Goal: Task Accomplishment & Management: Manage account settings

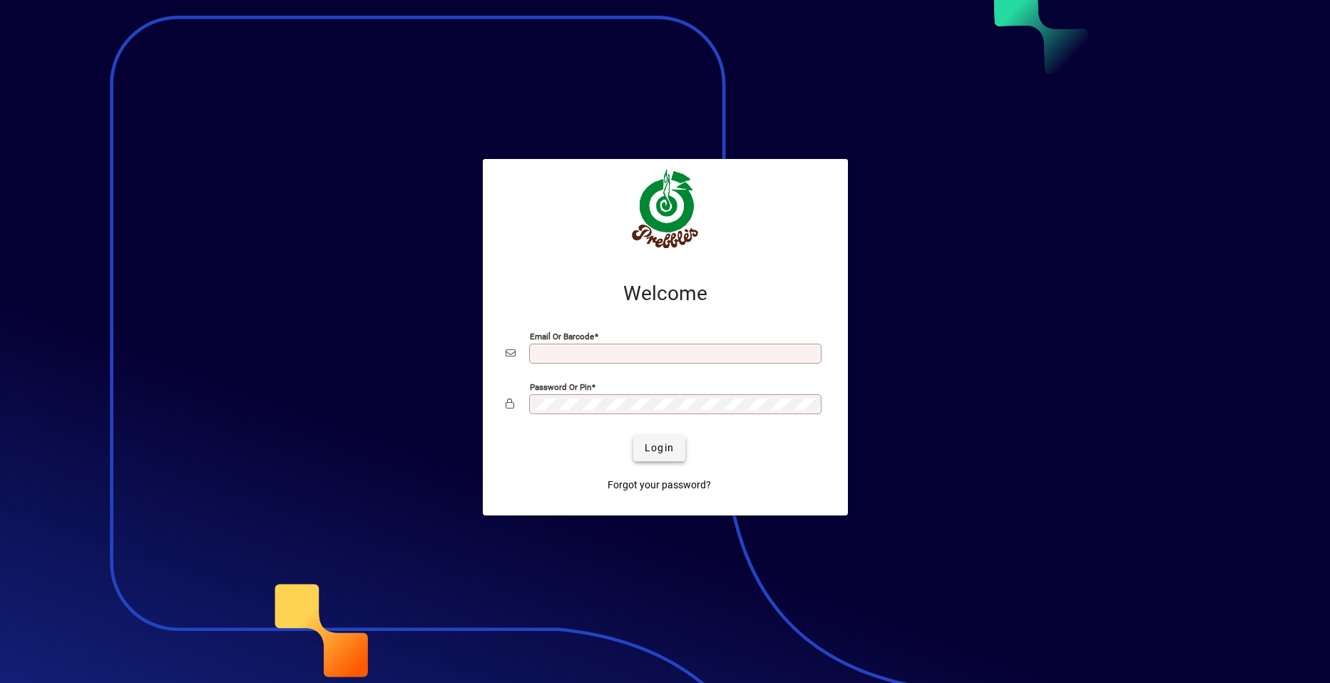
type input "**********"
click at [644, 448] on span "submit" at bounding box center [659, 449] width 52 height 34
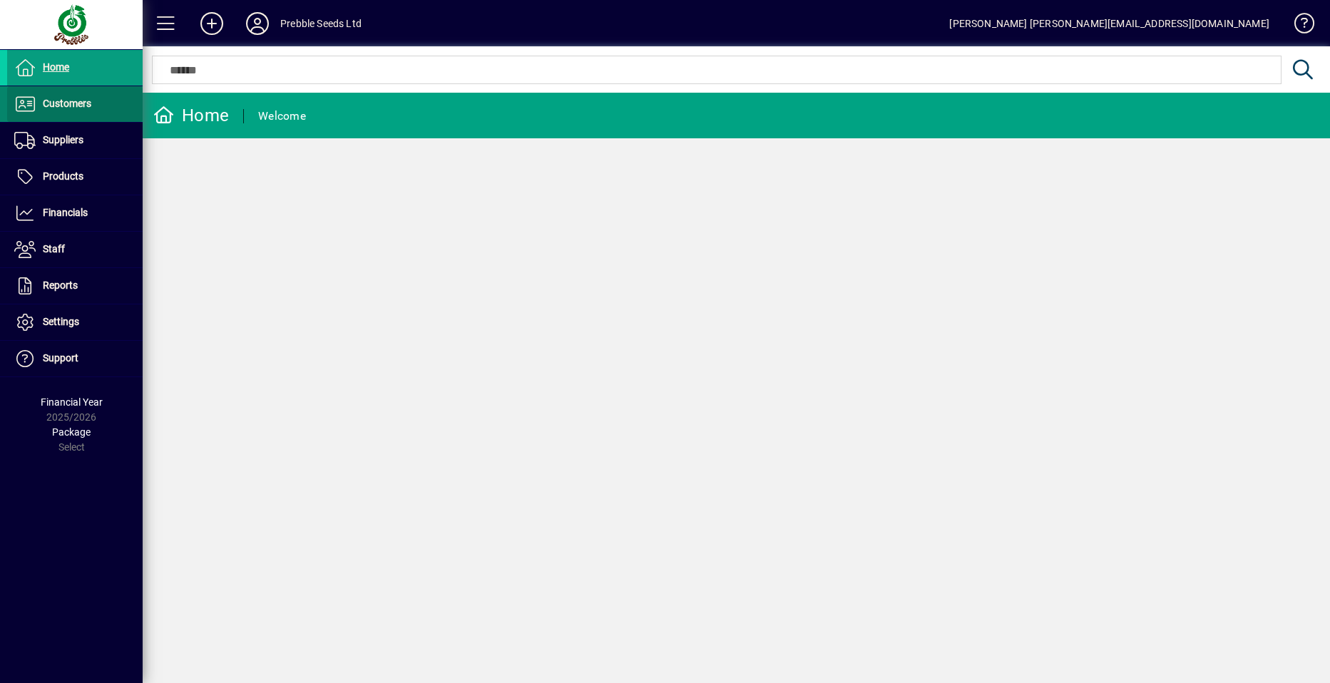
click at [86, 108] on span "Customers" at bounding box center [49, 104] width 84 height 17
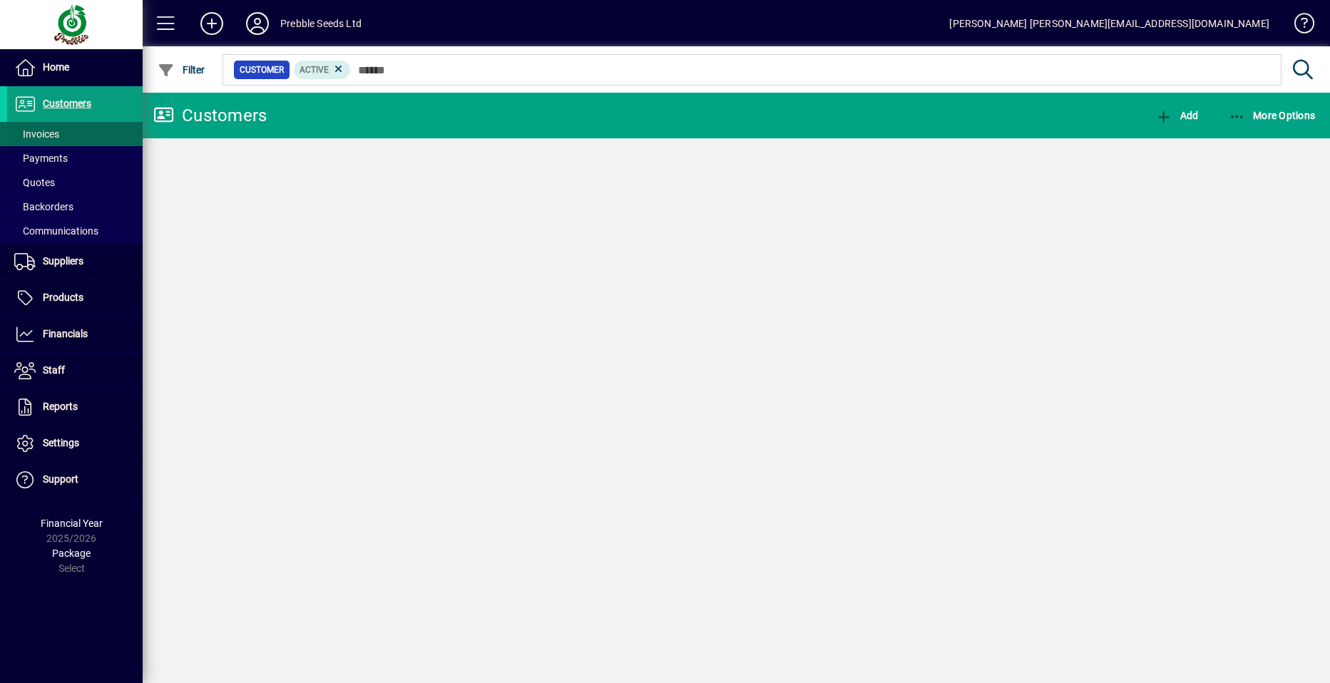
click at [86, 134] on span at bounding box center [75, 134] width 136 height 34
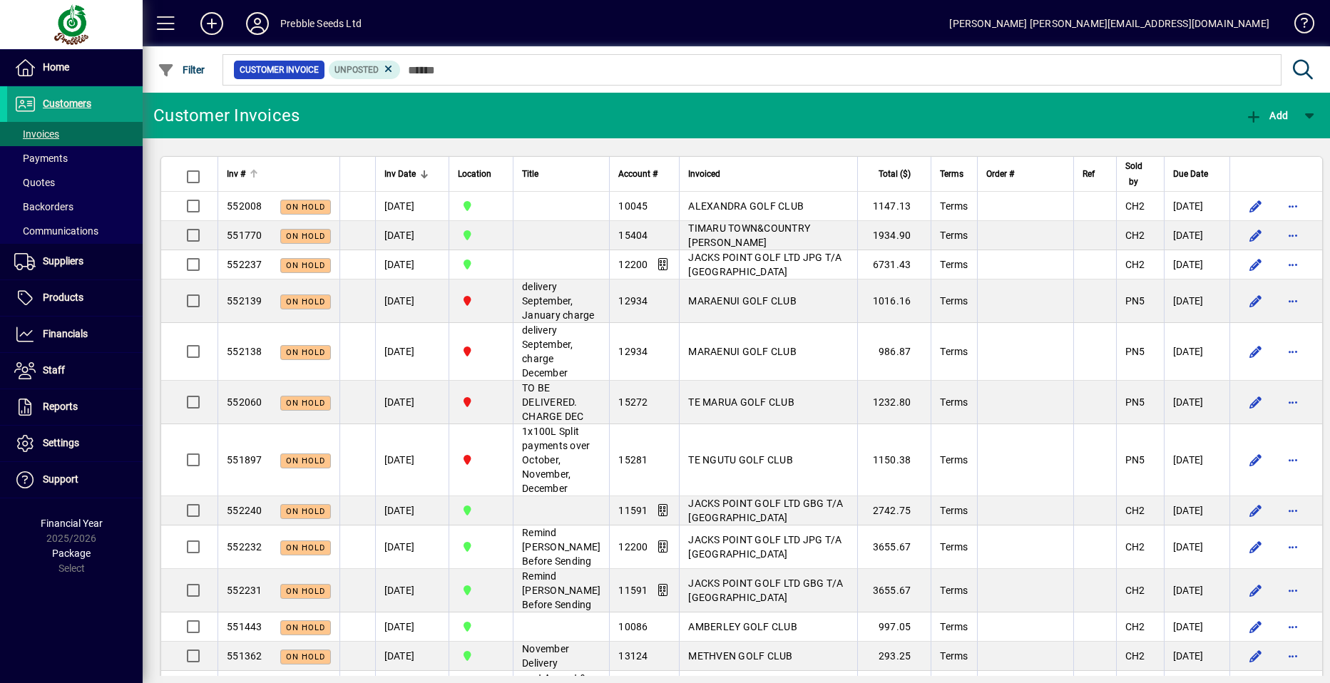
click at [239, 175] on span "Inv #" at bounding box center [236, 174] width 19 height 16
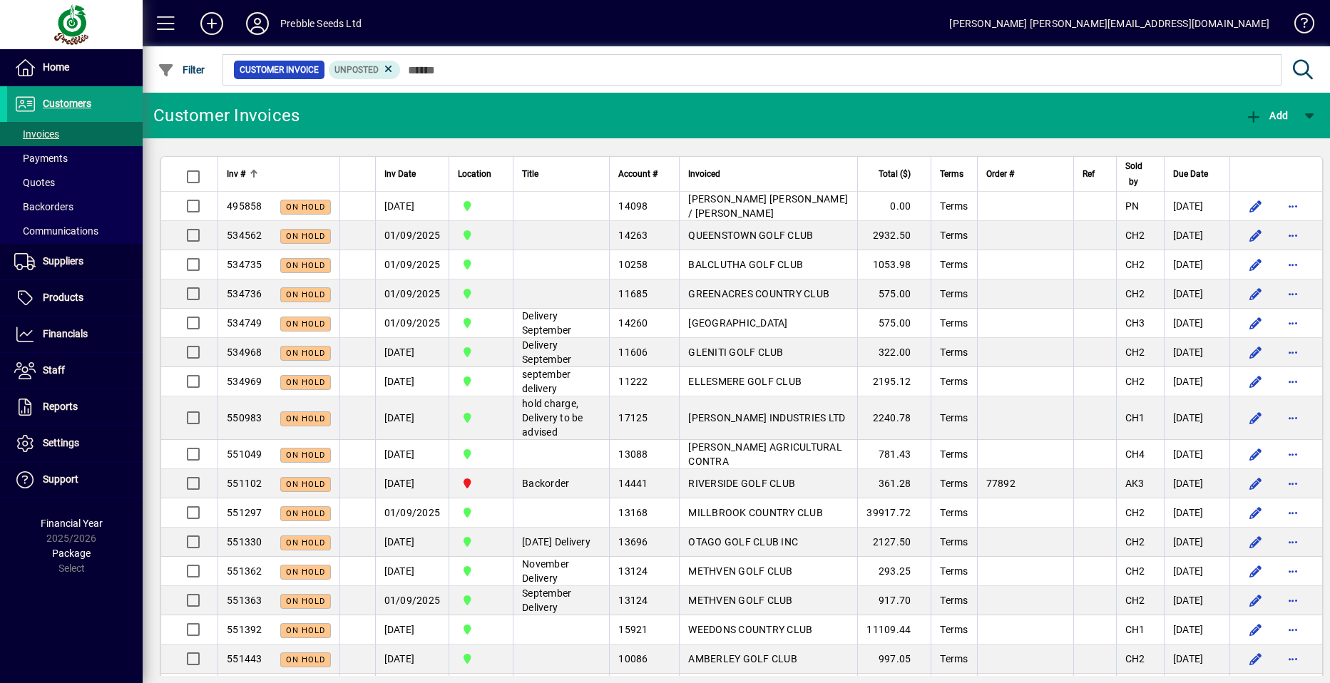
click at [239, 175] on span "Inv #" at bounding box center [236, 174] width 19 height 16
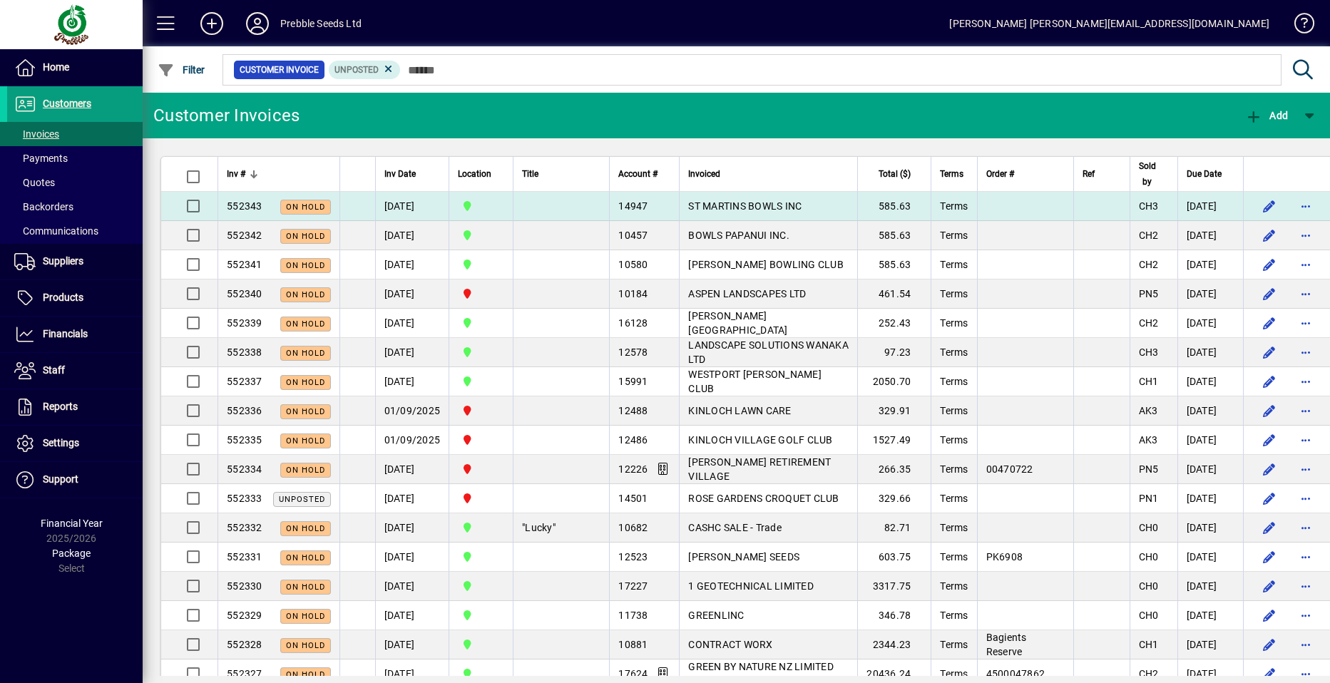
click at [734, 206] on span "ST MARTINS BOWLS INC" at bounding box center [744, 205] width 113 height 11
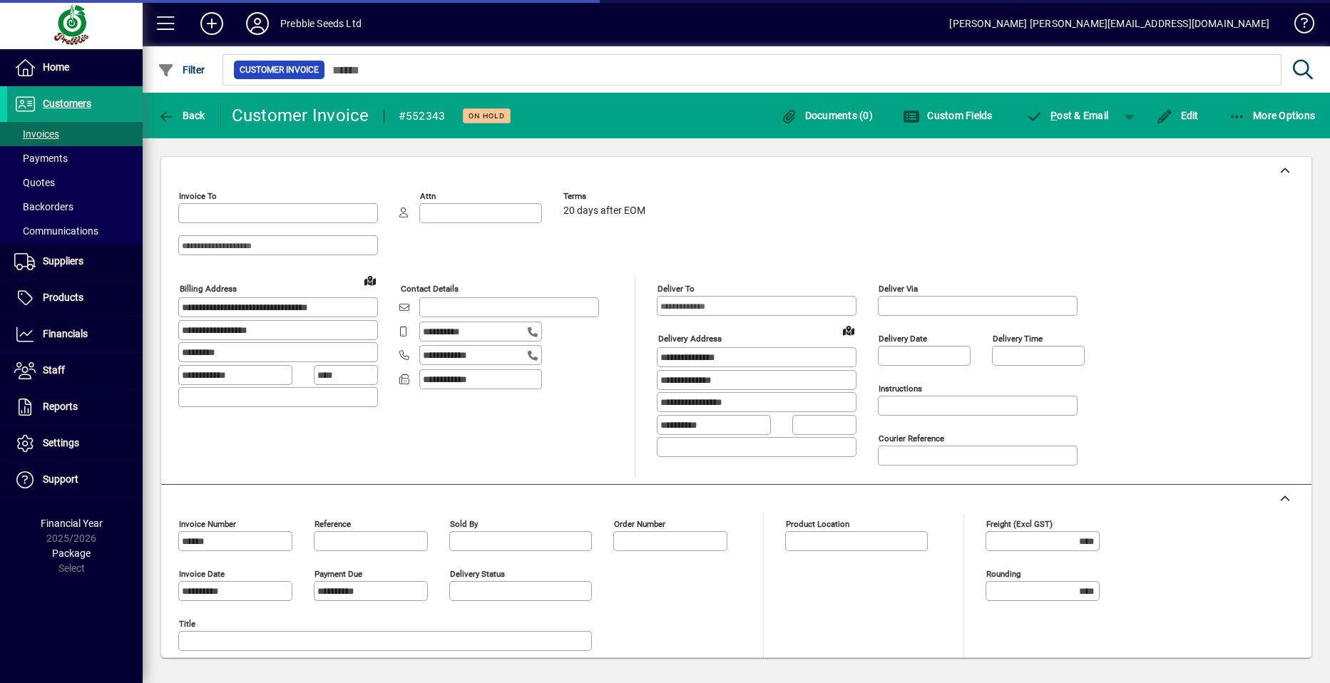
type input "**********"
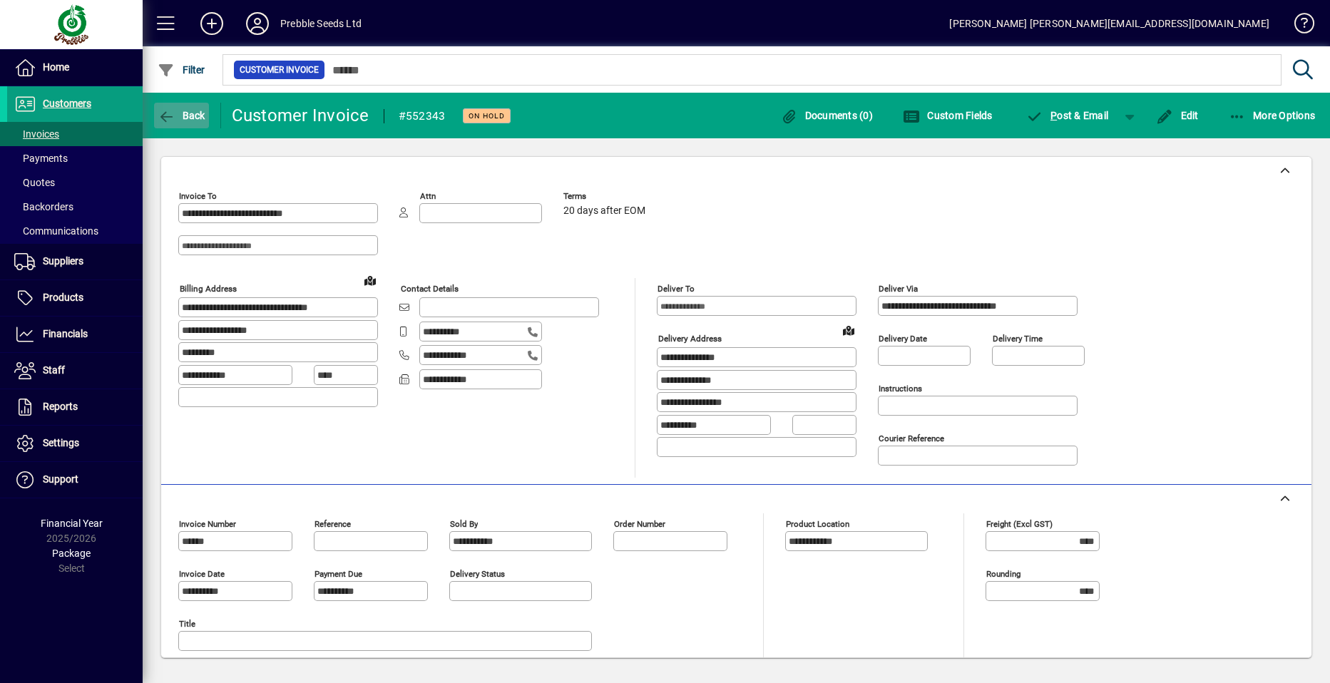
click at [188, 117] on span "Back" at bounding box center [182, 115] width 48 height 11
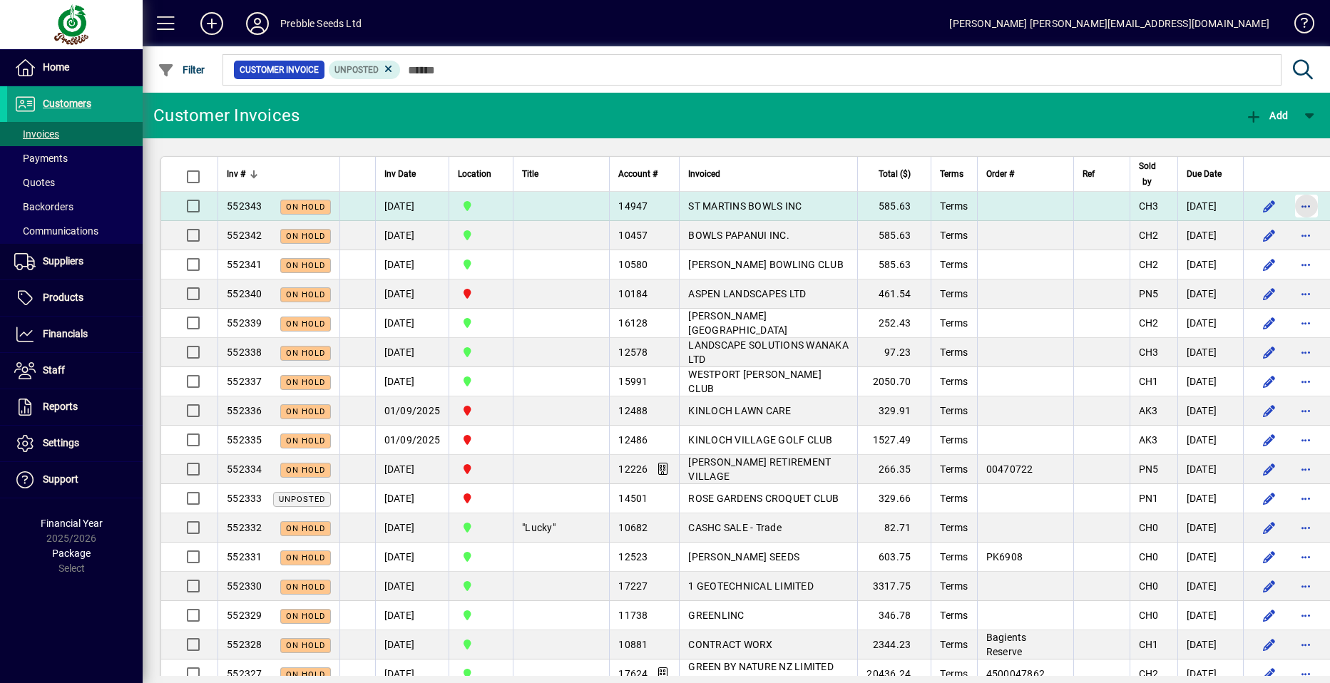
click at [1290, 207] on span "button" at bounding box center [1307, 206] width 34 height 34
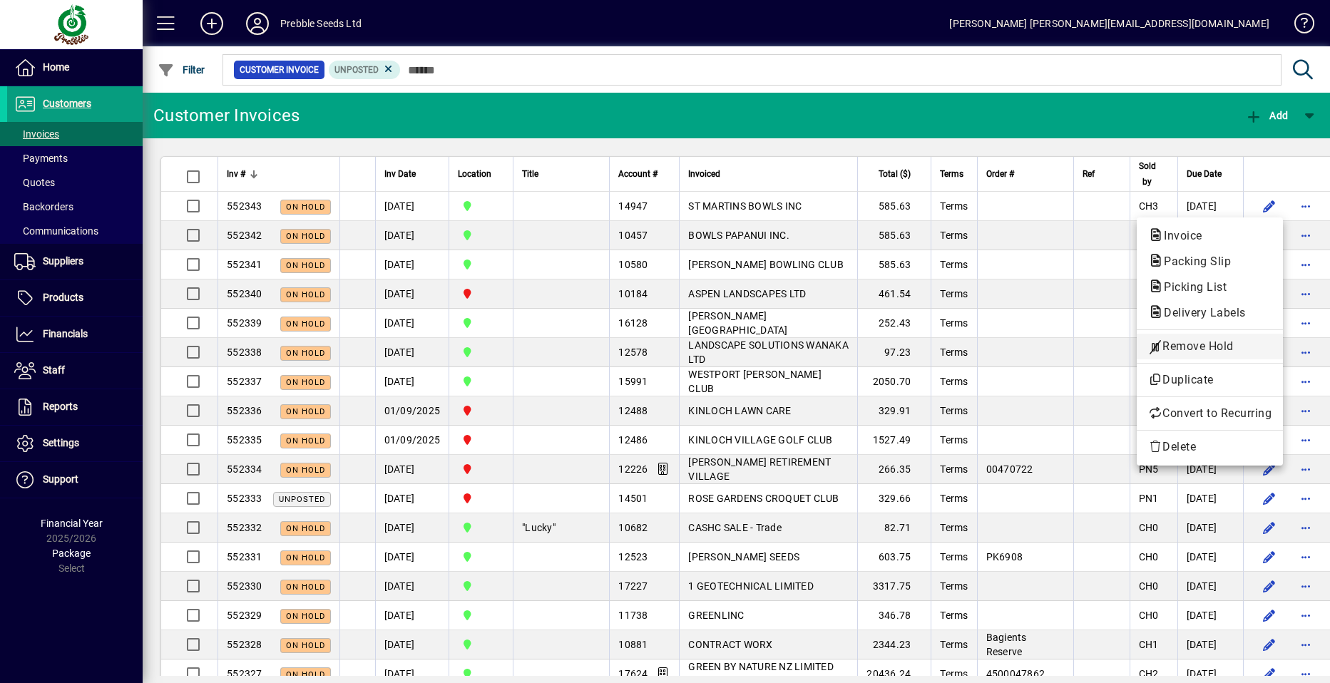
click at [1208, 348] on span "Remove Hold" at bounding box center [1209, 346] width 123 height 17
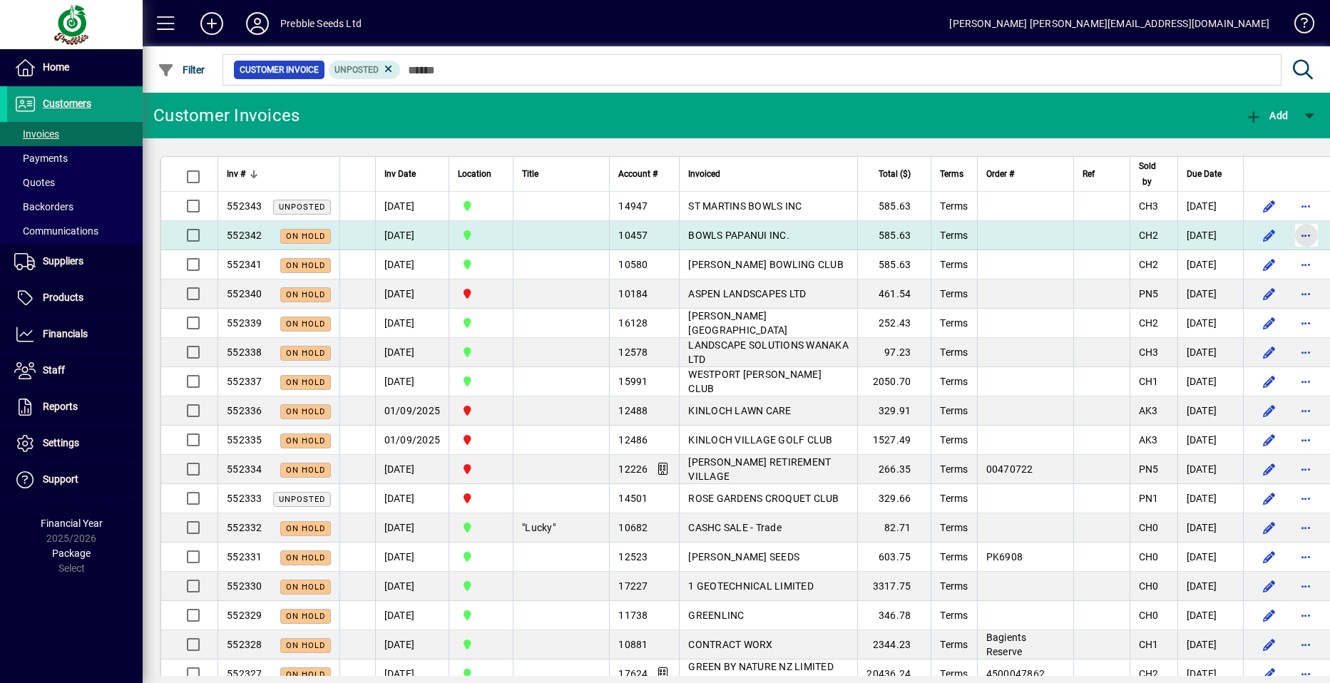
click at [1290, 231] on span "button" at bounding box center [1307, 235] width 34 height 34
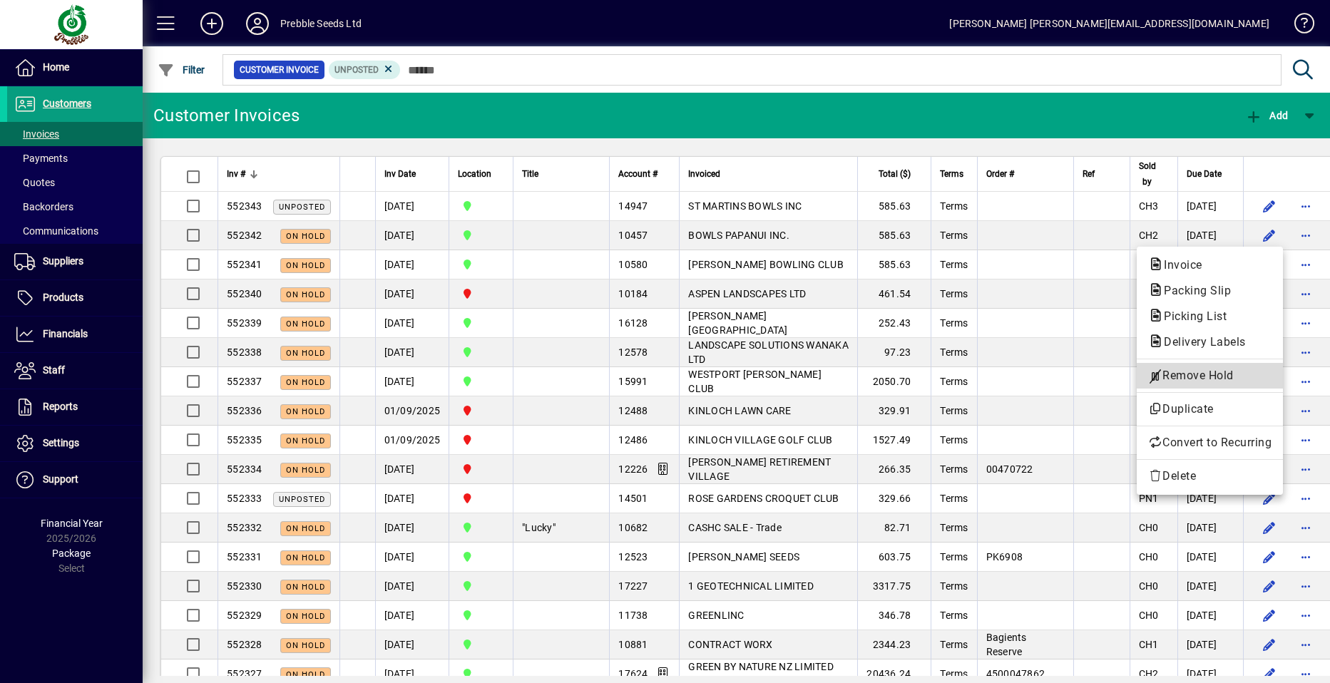
click at [1208, 375] on span "Remove Hold" at bounding box center [1209, 375] width 123 height 17
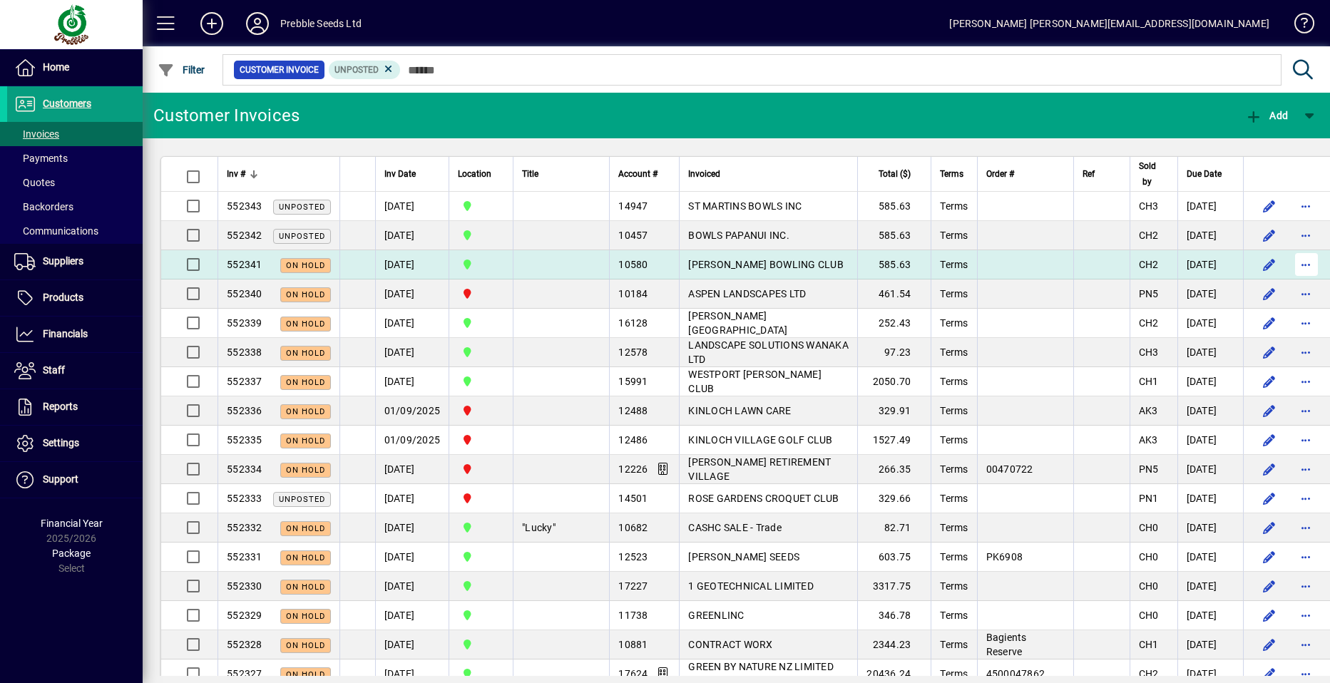
click at [1290, 265] on span "button" at bounding box center [1307, 265] width 34 height 34
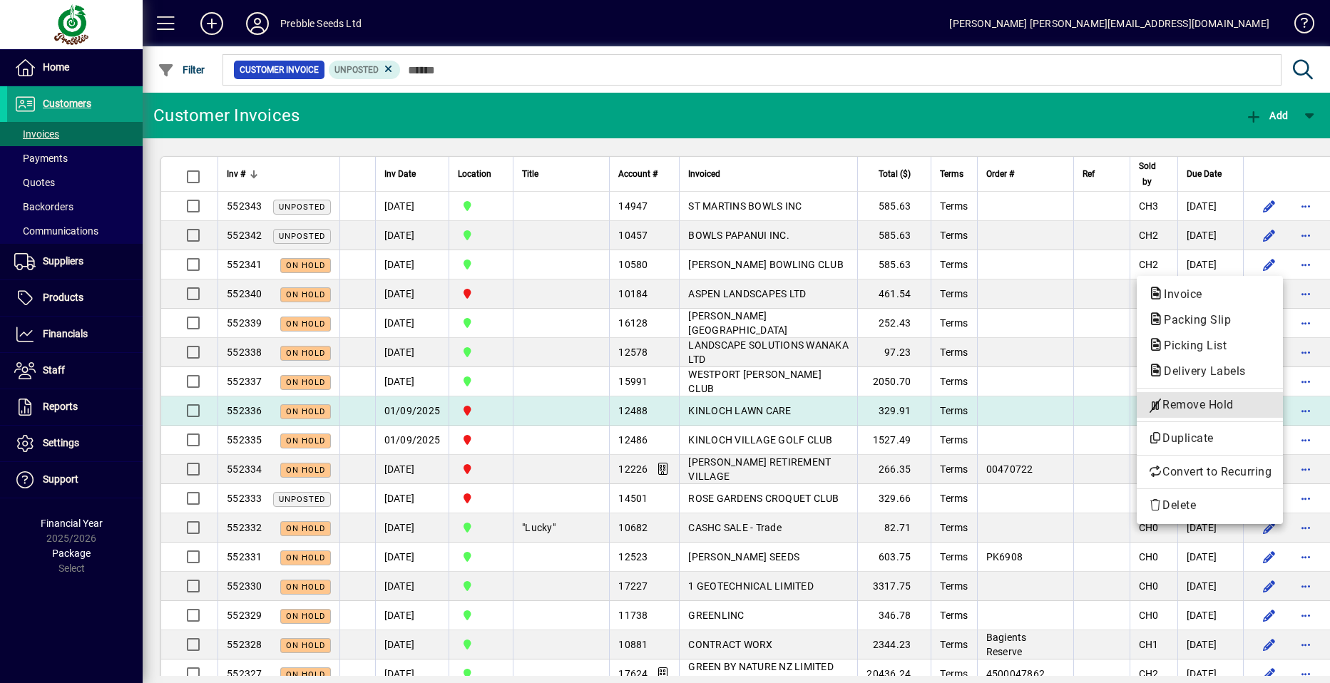
drag, startPoint x: 1198, startPoint y: 408, endPoint x: 1198, endPoint y: 401, distance: 7.2
click at [1198, 406] on span "Remove Hold" at bounding box center [1209, 405] width 123 height 17
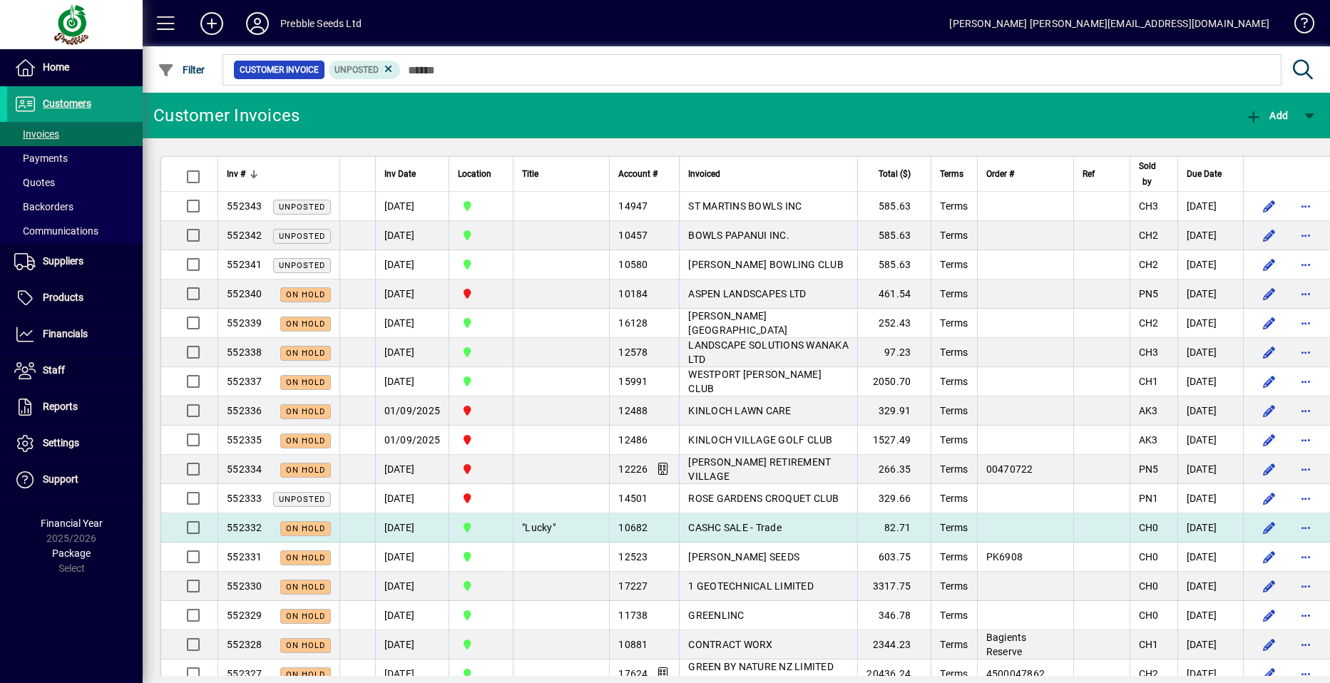
scroll to position [71, 0]
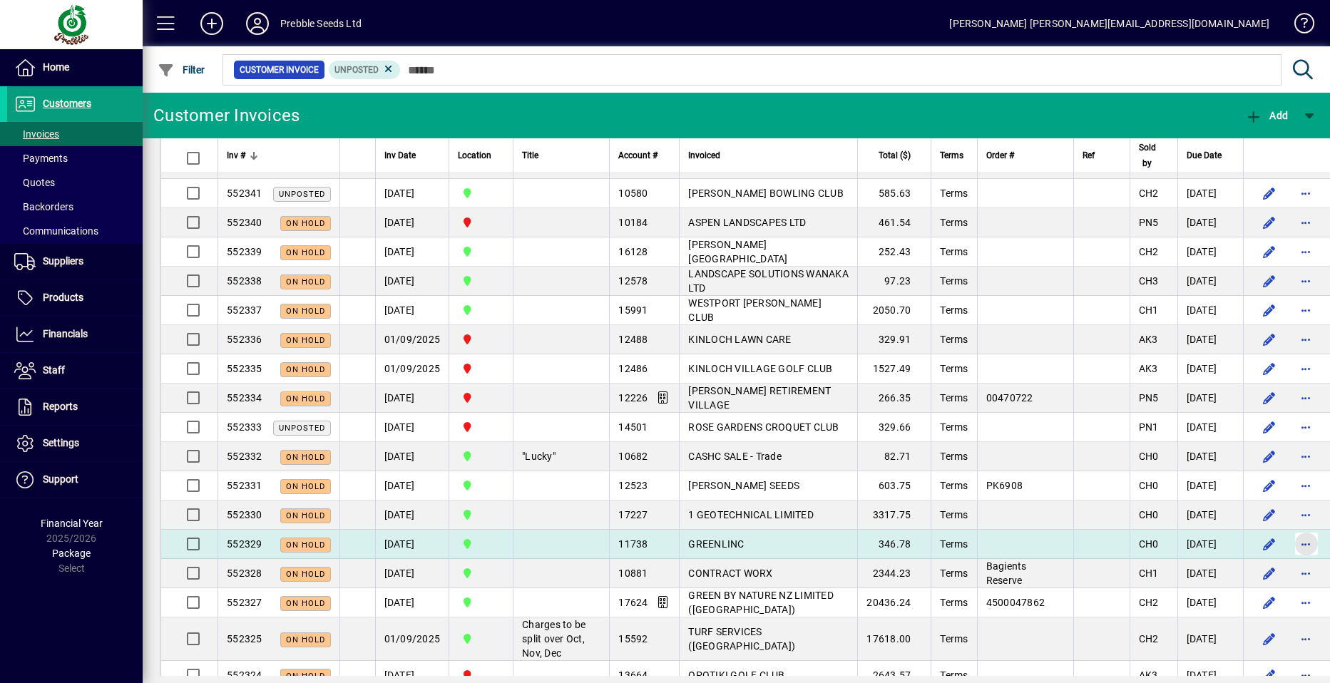
click at [1290, 545] on span "button" at bounding box center [1307, 544] width 34 height 34
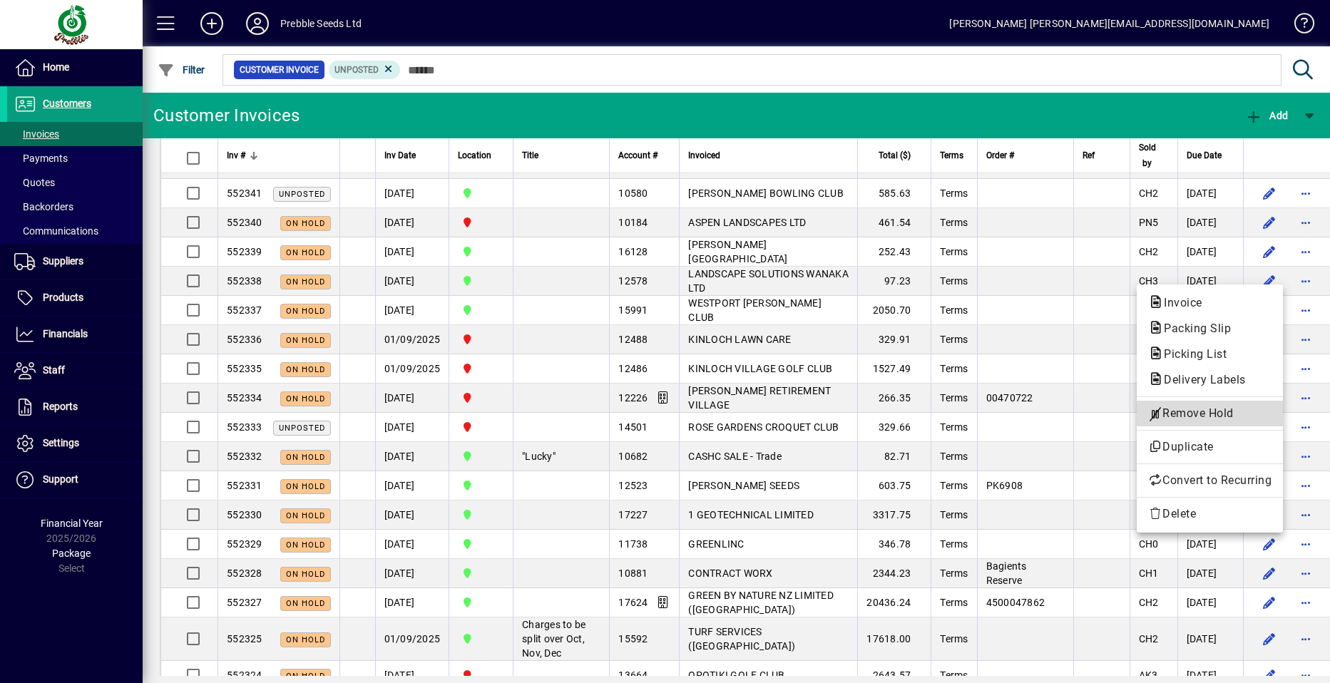
click at [1213, 414] on span "Remove Hold" at bounding box center [1209, 413] width 123 height 17
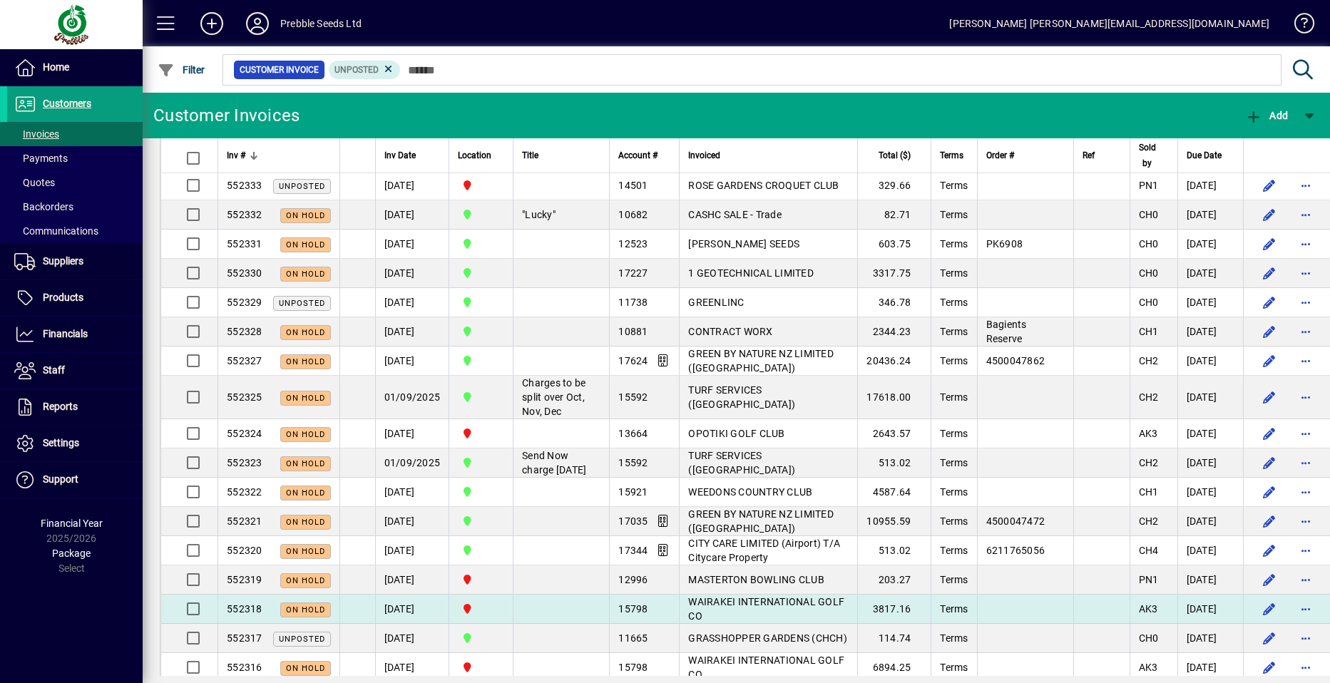
scroll to position [428, 0]
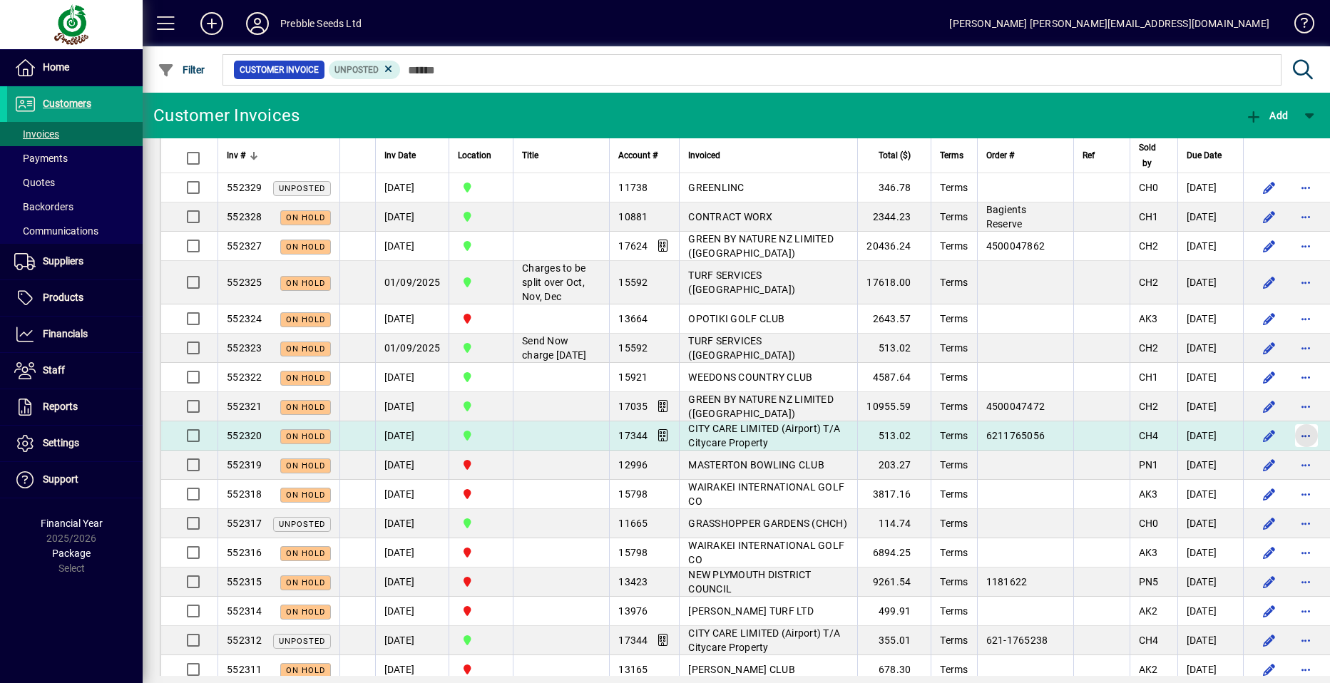
click at [1290, 453] on span "button" at bounding box center [1307, 436] width 34 height 34
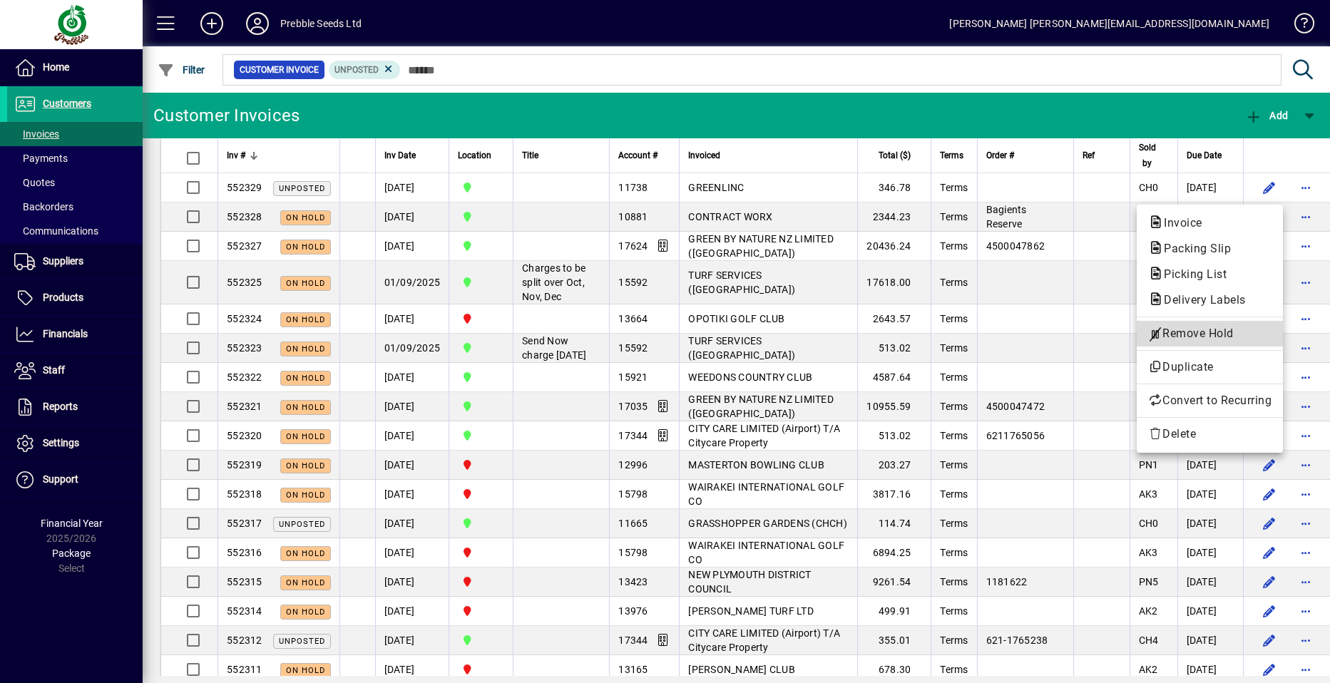
click at [1189, 330] on span "Remove Hold" at bounding box center [1209, 333] width 123 height 17
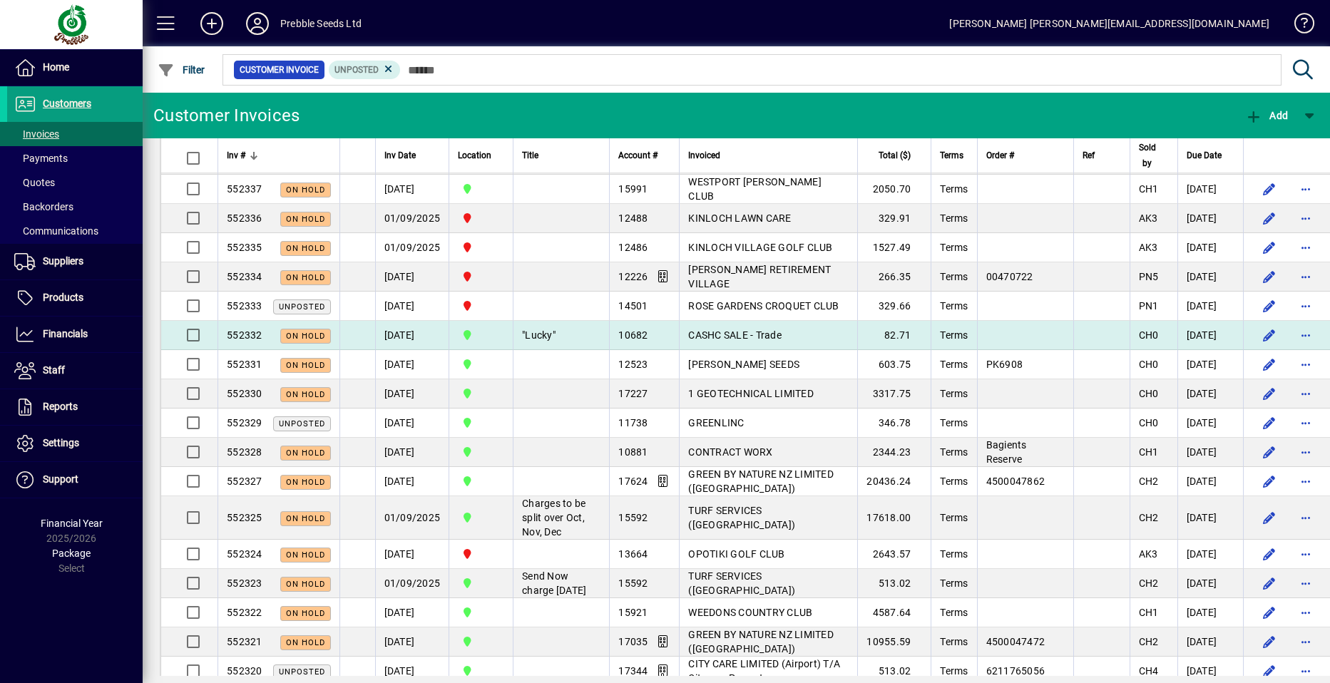
scroll to position [71, 0]
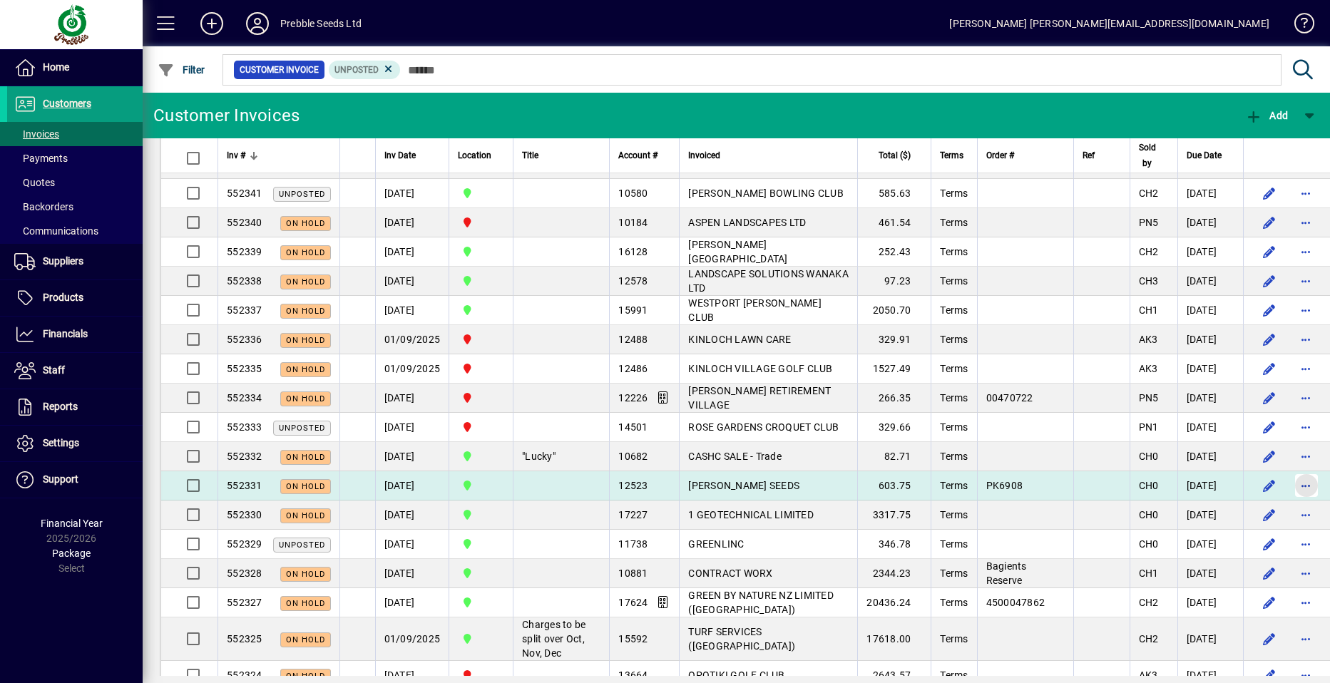
click at [1290, 481] on span "button" at bounding box center [1307, 486] width 34 height 34
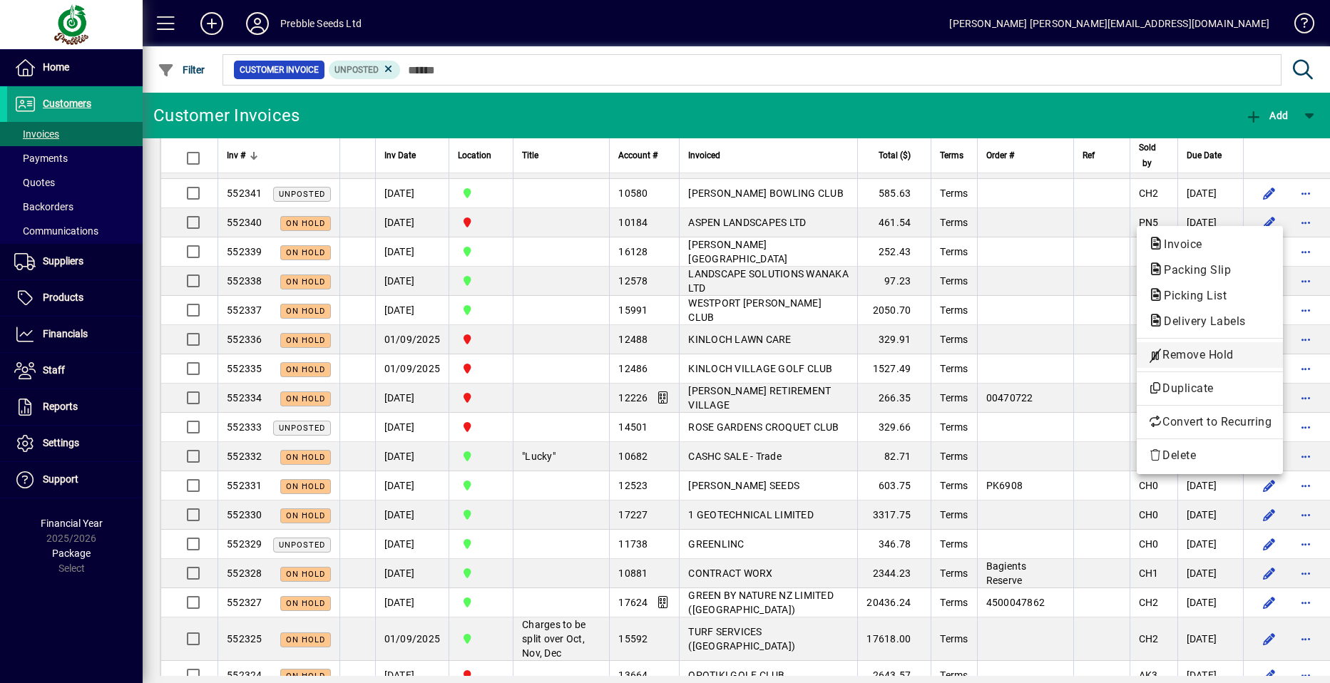
click at [1185, 356] on span "Remove Hold" at bounding box center [1209, 355] width 123 height 17
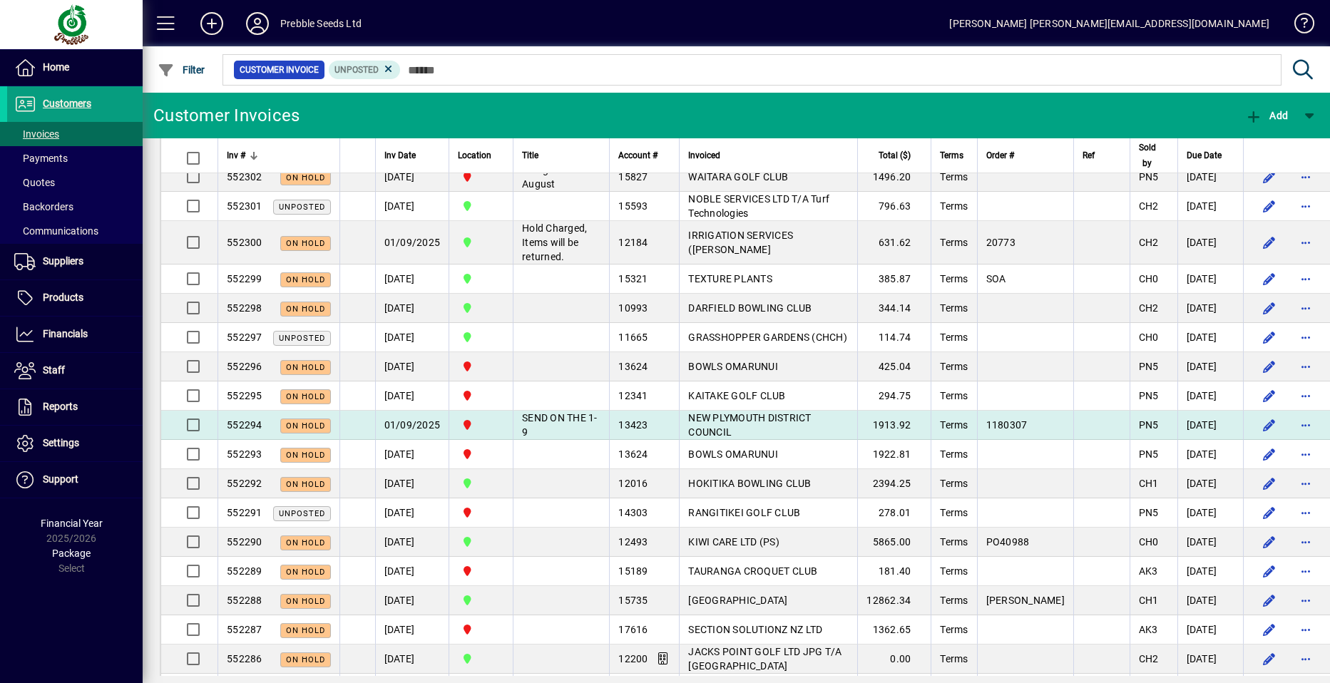
scroll to position [1284, 0]
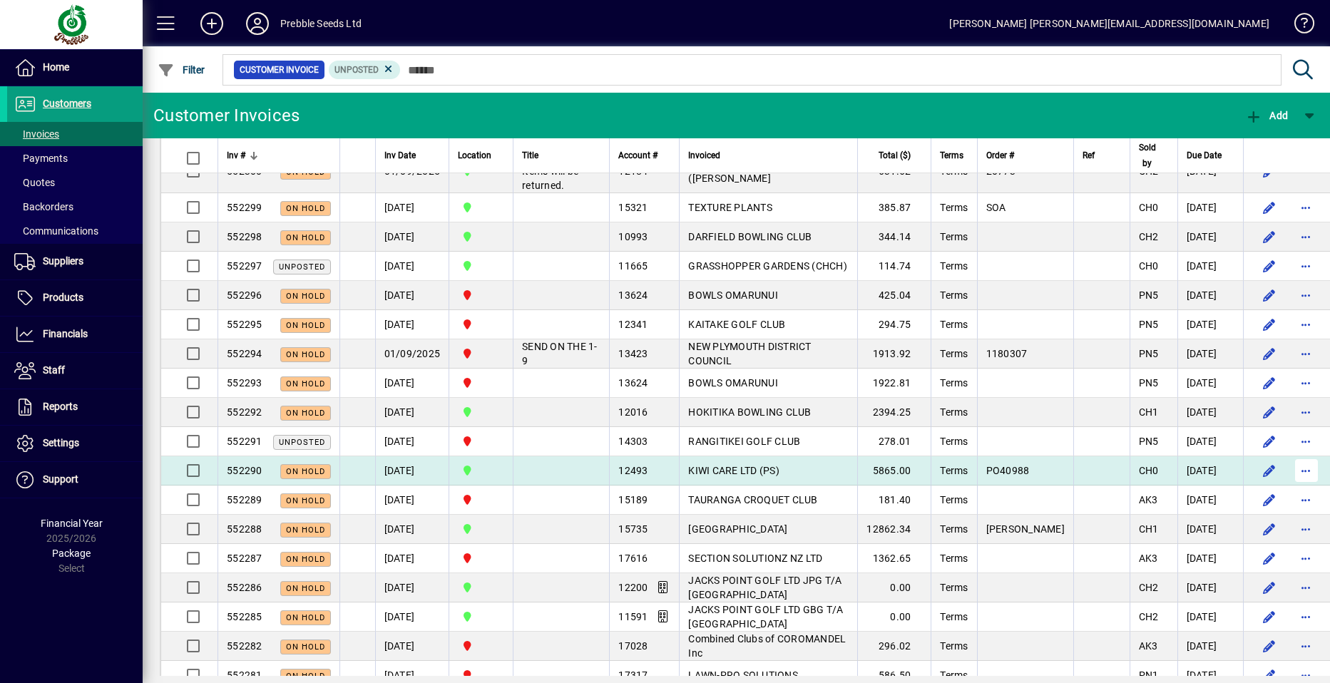
click at [1290, 488] on span "button" at bounding box center [1307, 471] width 34 height 34
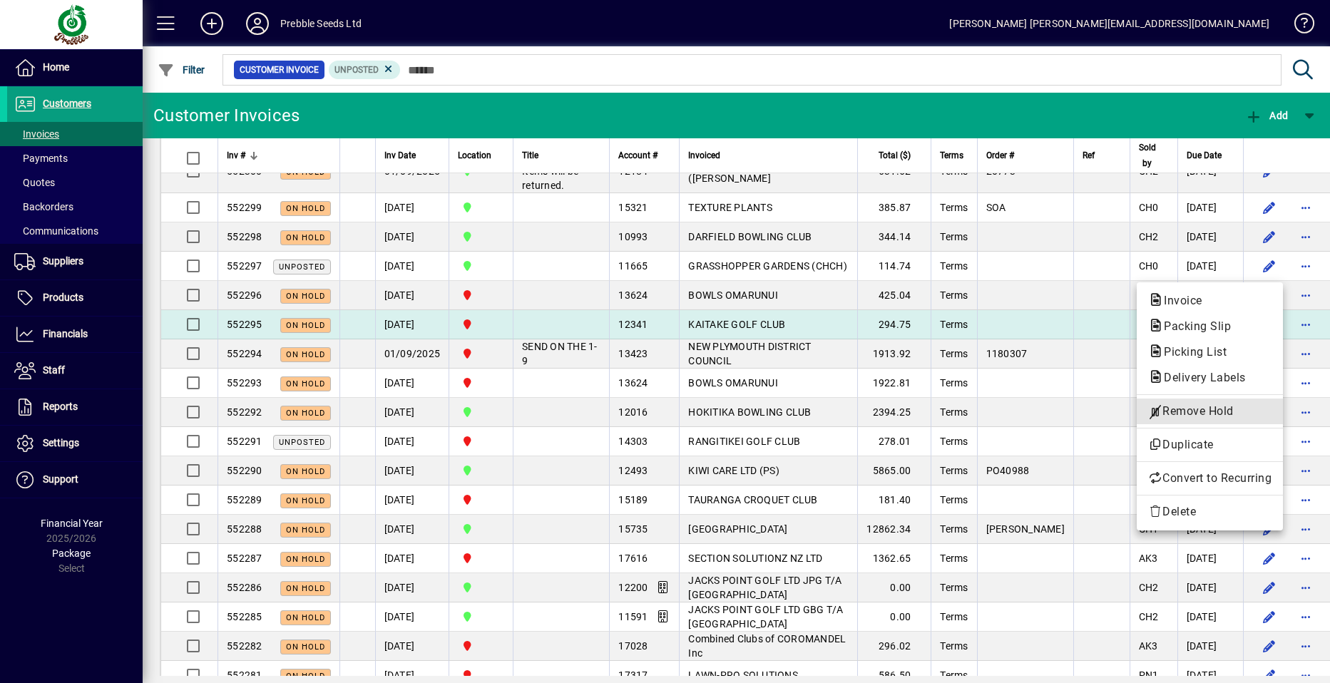
drag, startPoint x: 1188, startPoint y: 409, endPoint x: 1177, endPoint y: 409, distance: 11.4
click at [1186, 409] on span "Remove Hold" at bounding box center [1209, 411] width 123 height 17
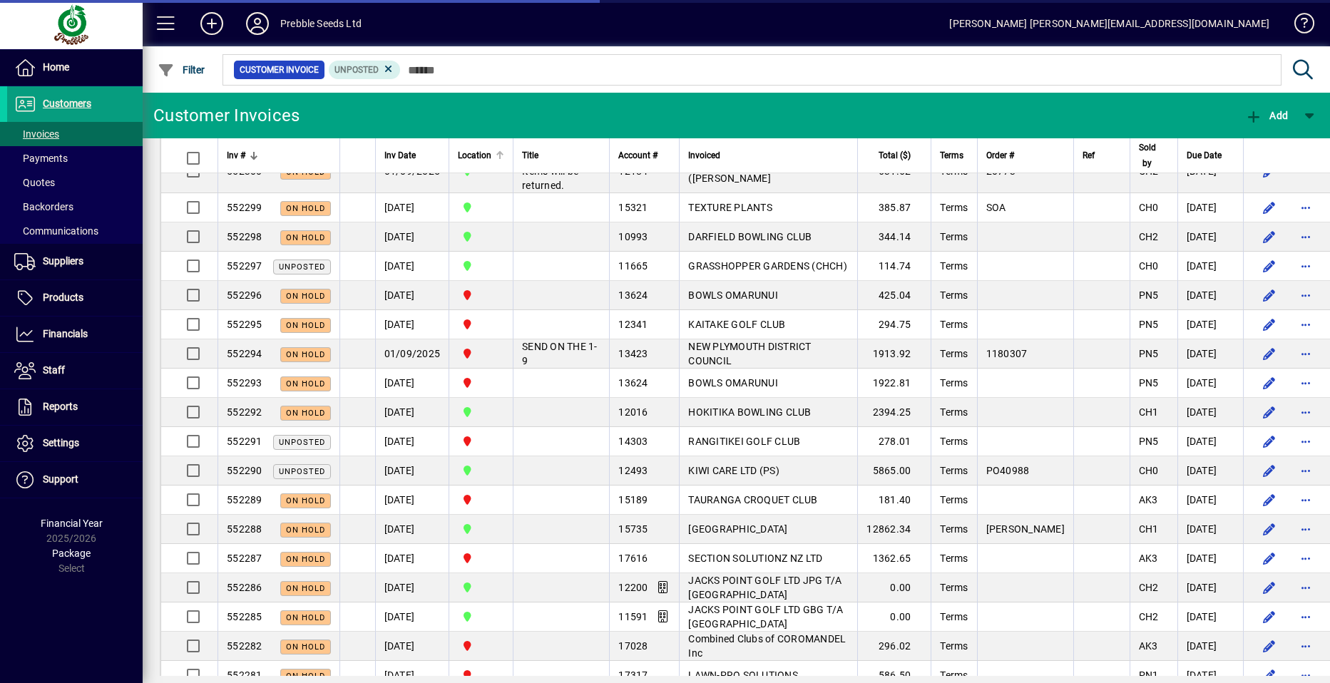
click at [474, 154] on span "Location" at bounding box center [475, 156] width 34 height 16
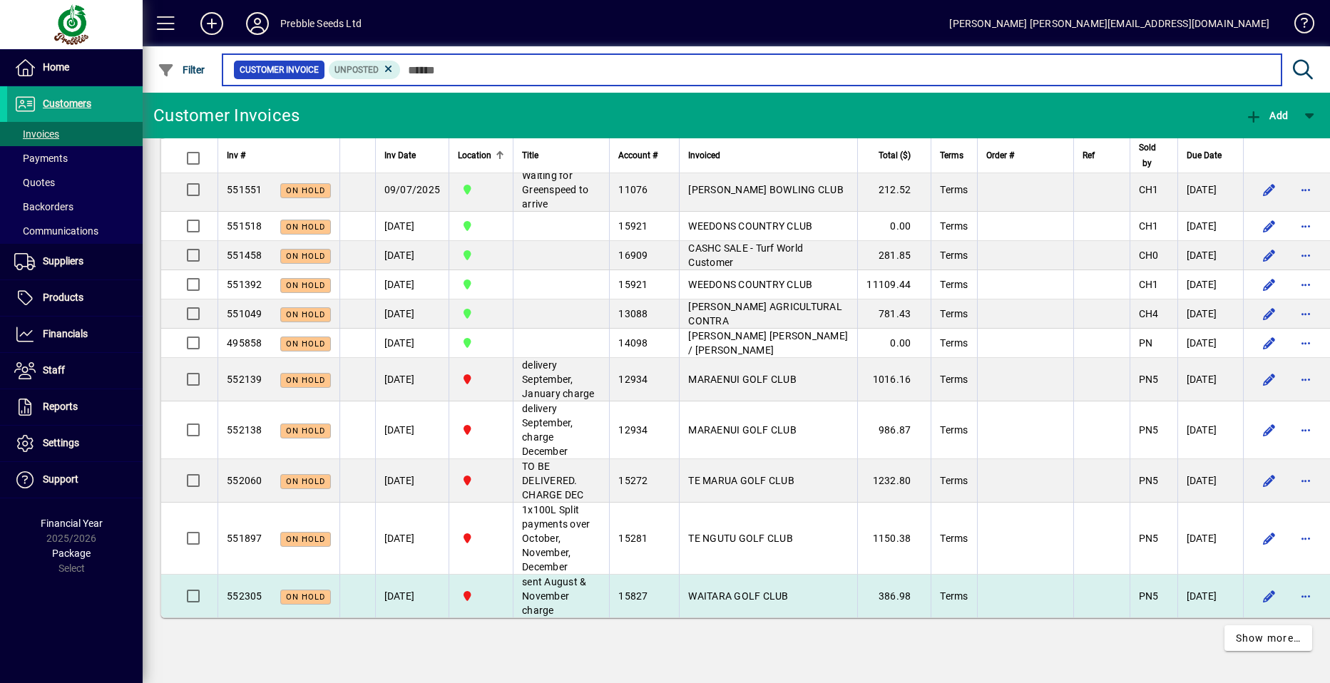
scroll to position [2883, 0]
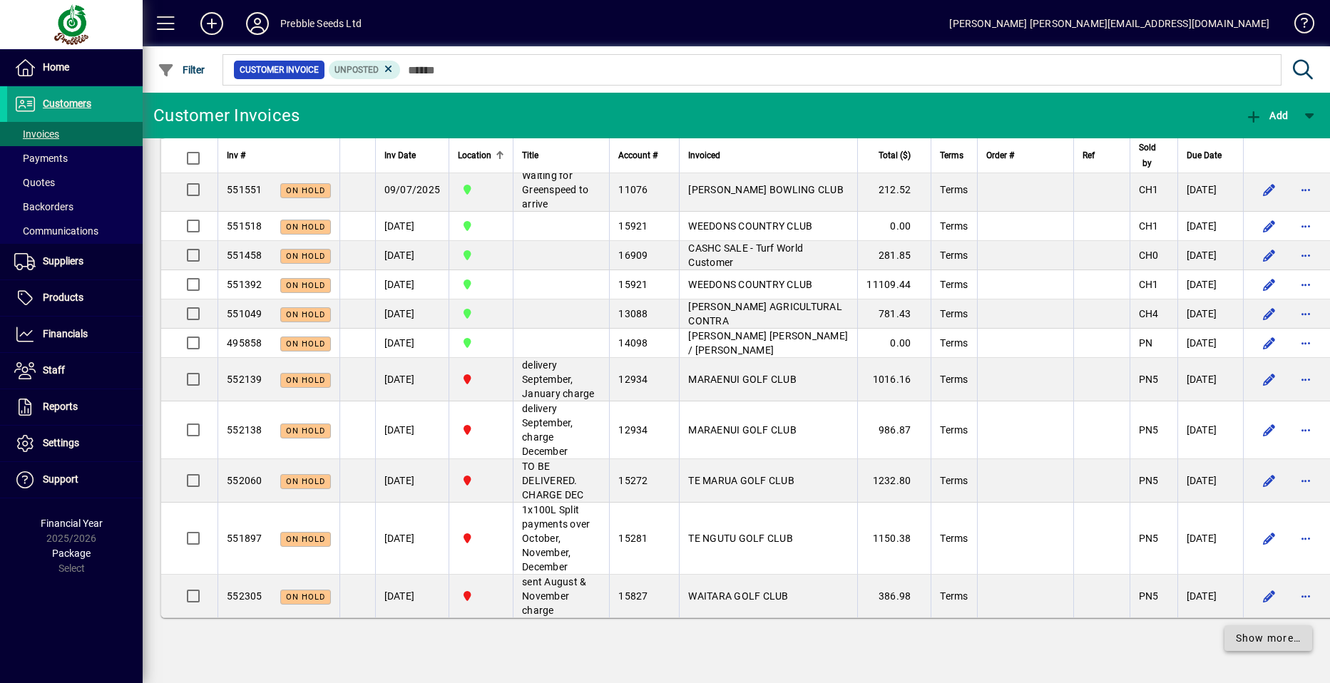
click at [1255, 639] on span "Show more…" at bounding box center [1269, 638] width 66 height 15
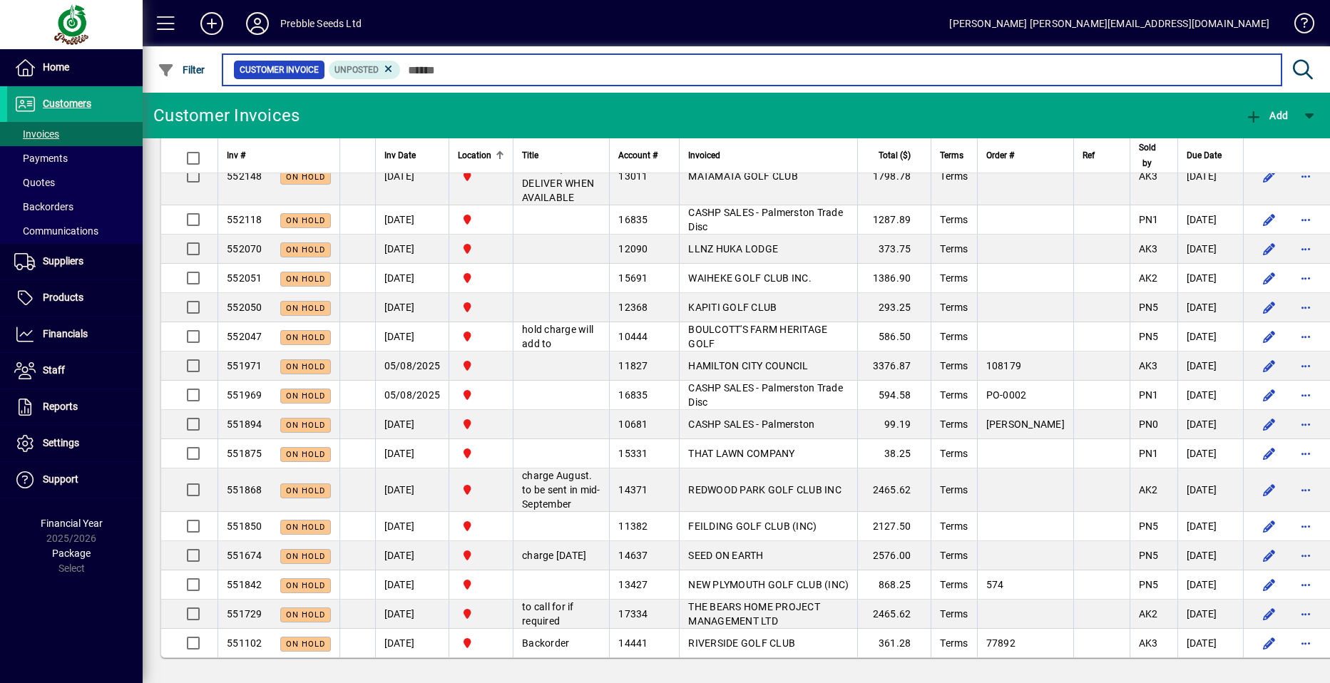
scroll to position [5788, 0]
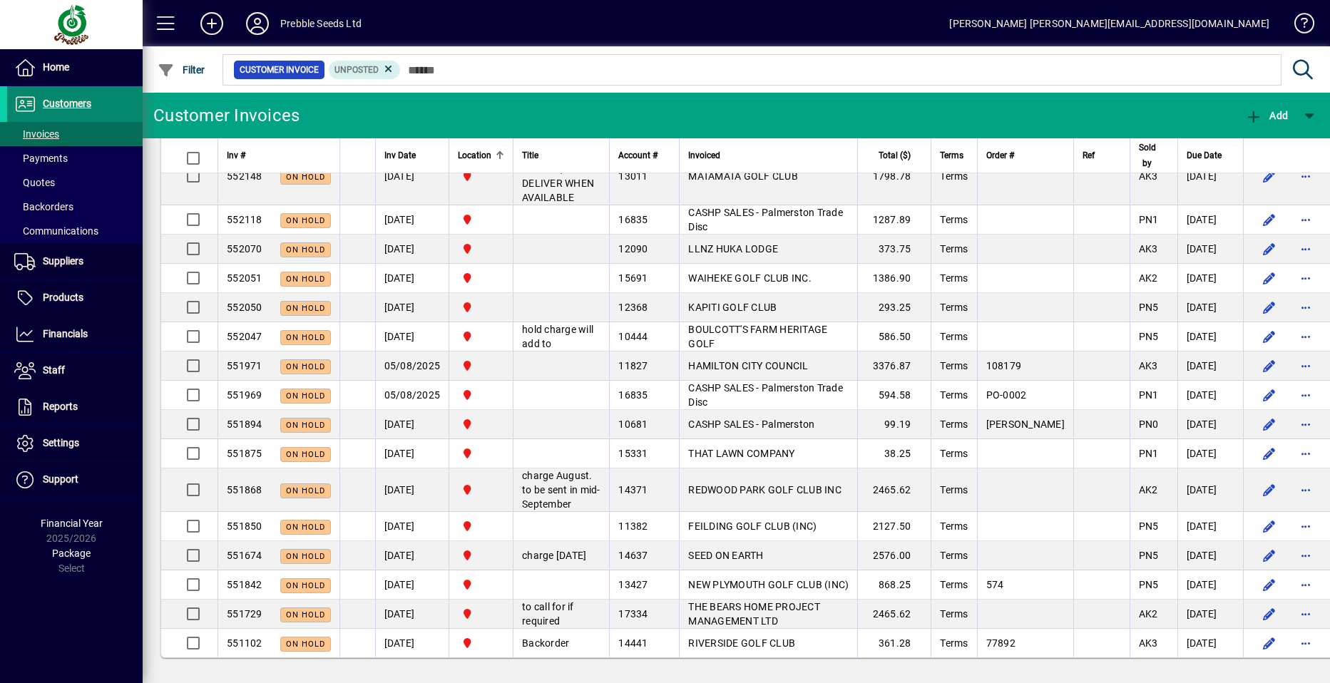
click at [93, 99] on span at bounding box center [75, 104] width 136 height 34
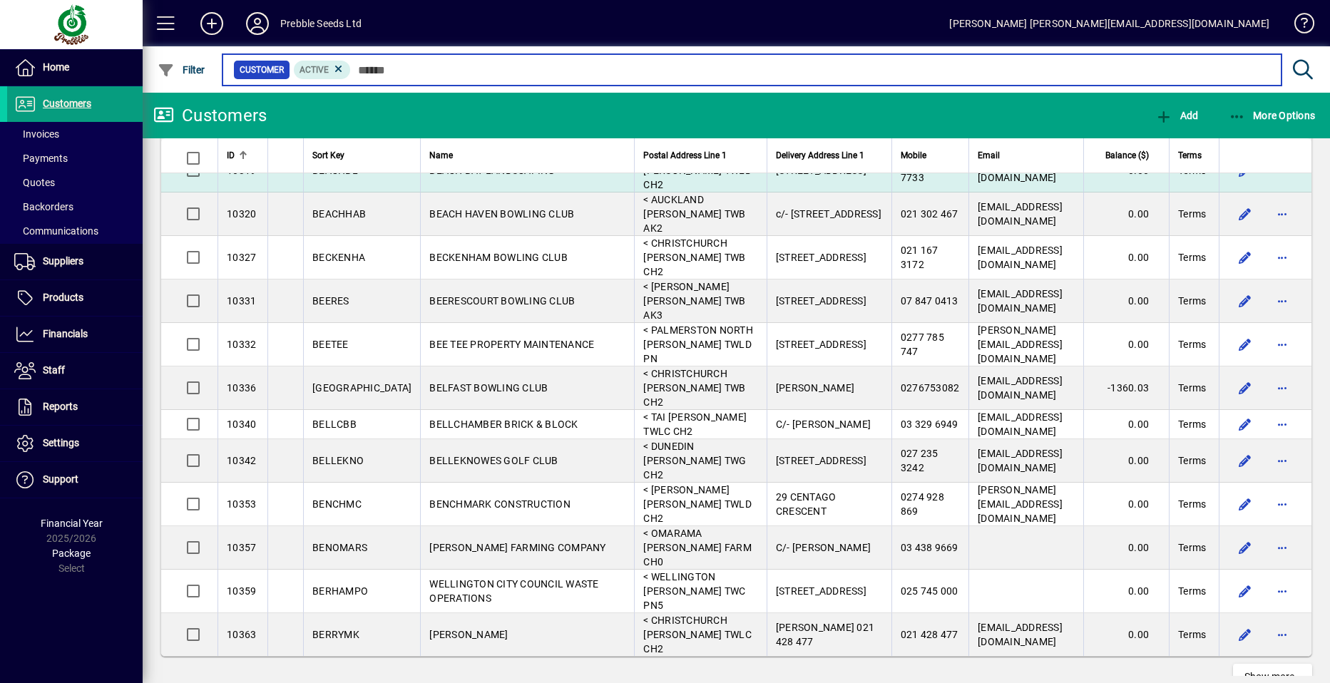
scroll to position [3638, 0]
